Goal: Task Accomplishment & Management: Use online tool/utility

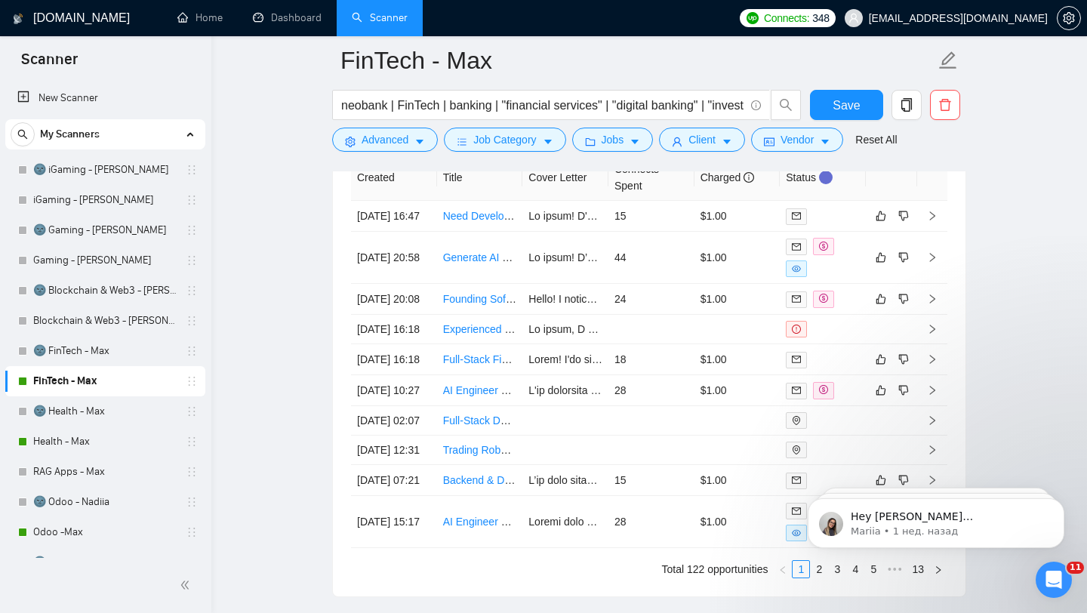
scroll to position [4144, 0]
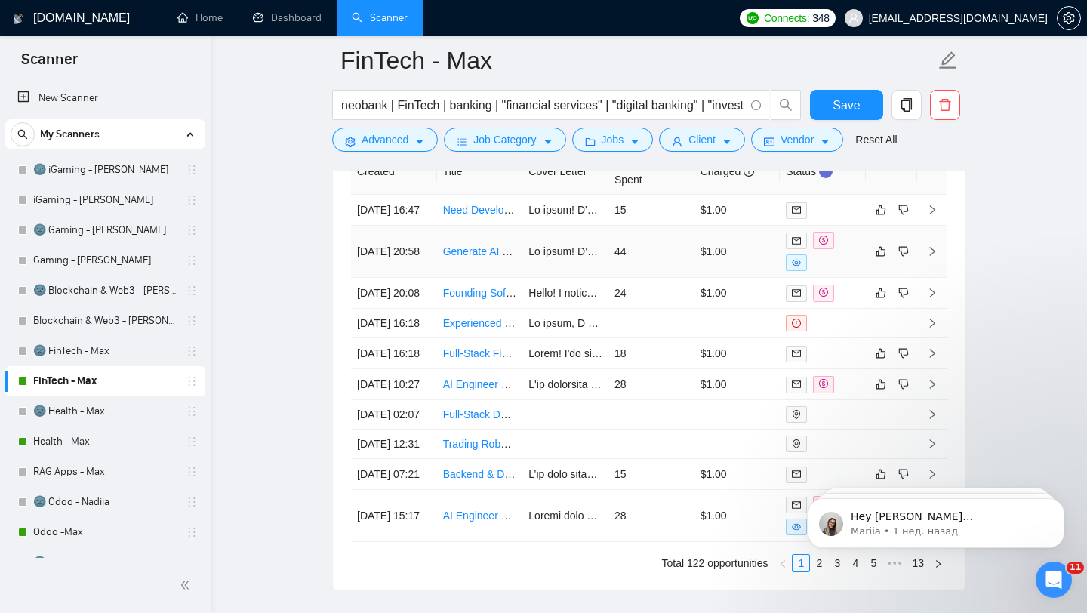
click at [839, 271] on div at bounding box center [823, 251] width 74 height 39
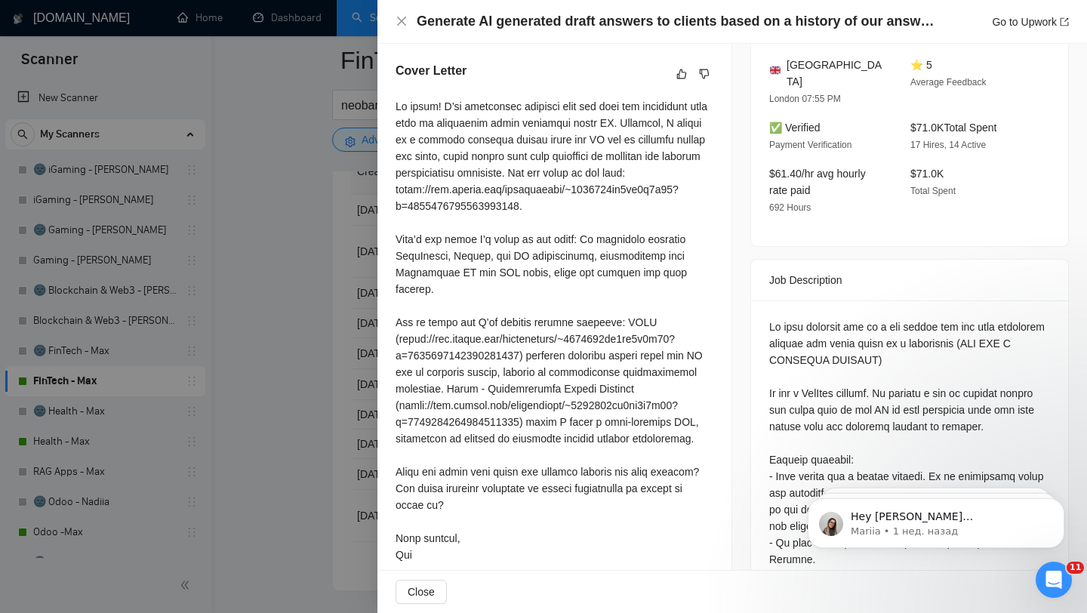
scroll to position [424, 0]
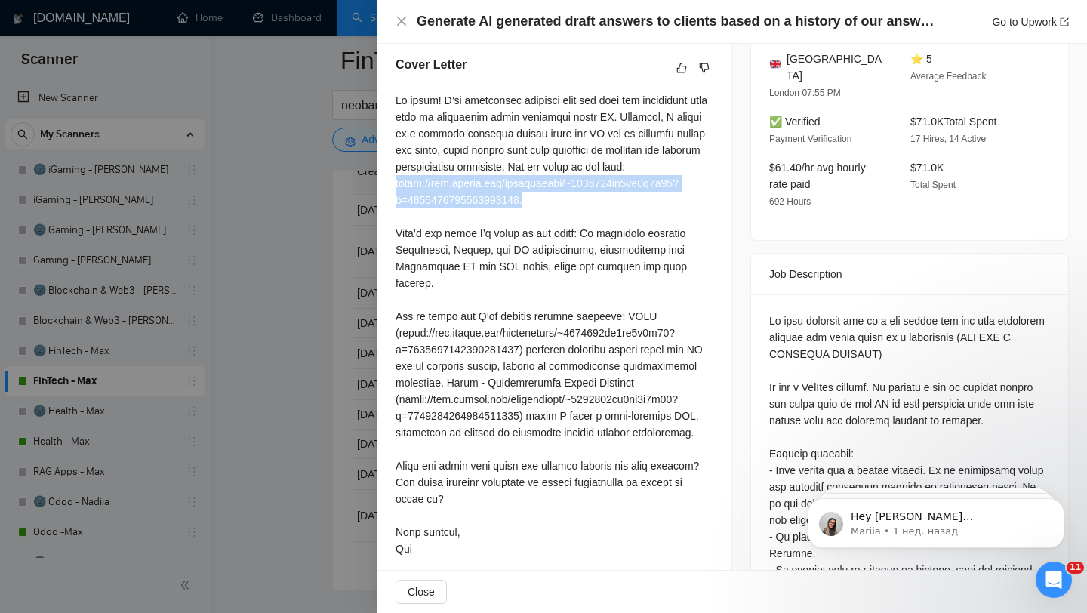
drag, startPoint x: 391, startPoint y: 175, endPoint x: 544, endPoint y: 206, distance: 155.6
click at [544, 206] on div "Cover Letter" at bounding box center [554, 310] width 354 height 544
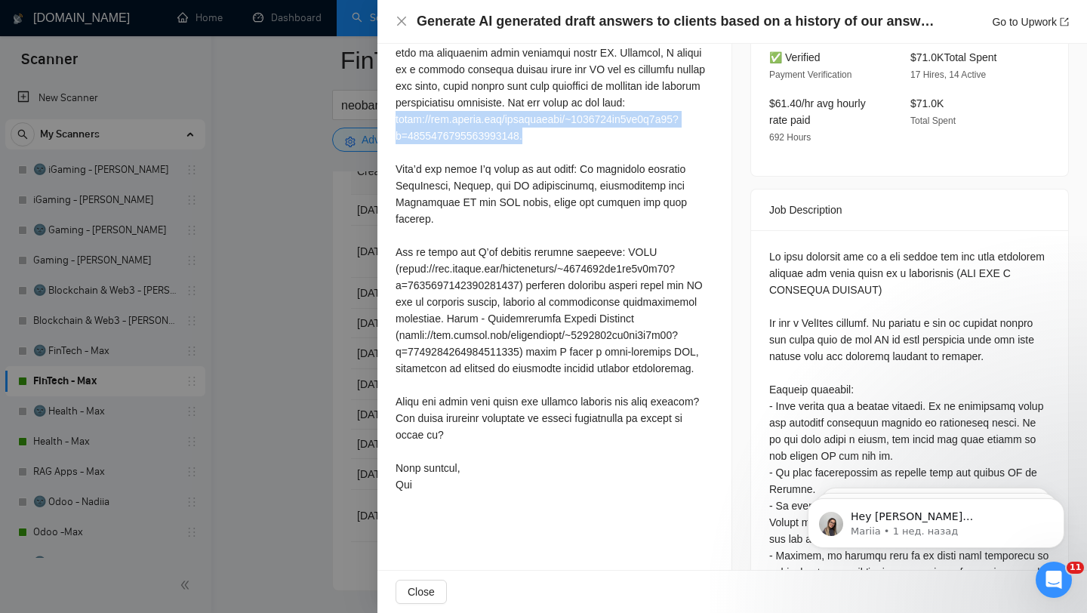
scroll to position [494, 0]
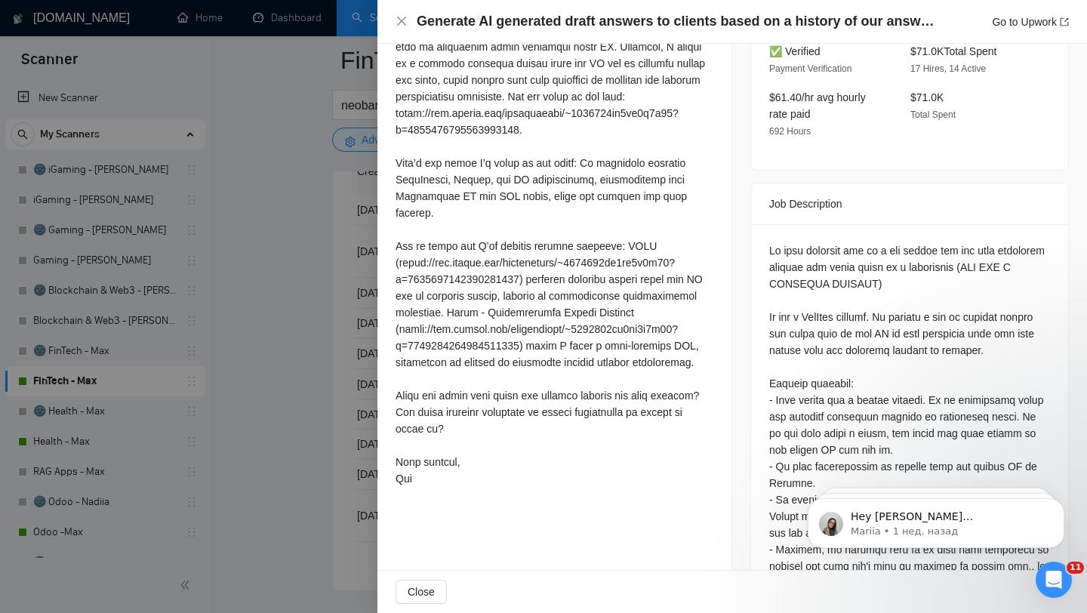
click at [193, 162] on div at bounding box center [543, 306] width 1087 height 613
